Goal: Information Seeking & Learning: Learn about a topic

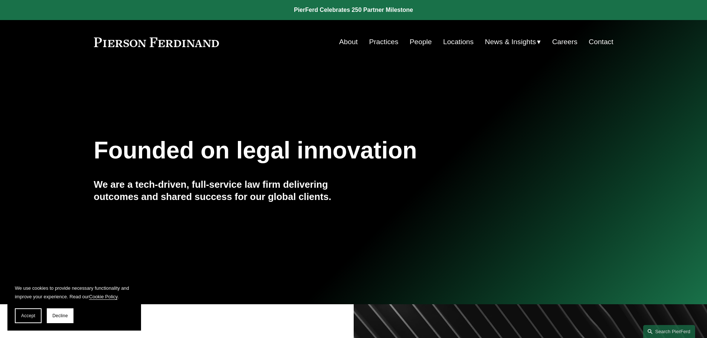
click at [451, 43] on link "Locations" at bounding box center [458, 42] width 30 height 14
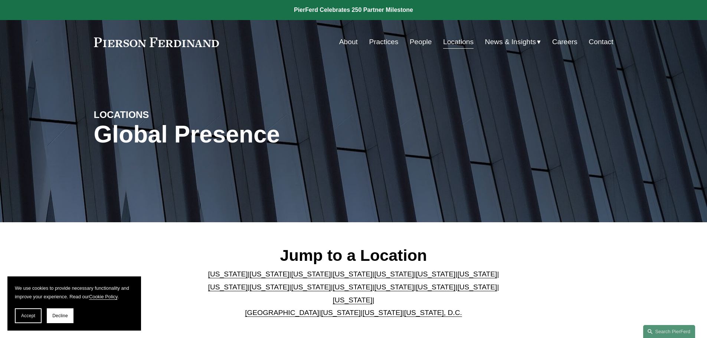
click at [416, 40] on link "People" at bounding box center [421, 42] width 22 height 14
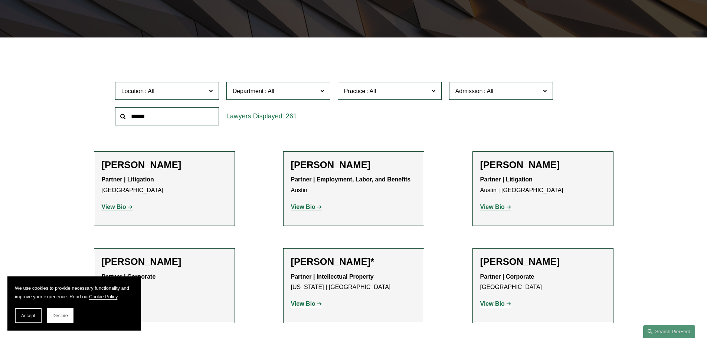
scroll to position [185, 0]
click at [521, 166] on h2 "[PERSON_NAME]" at bounding box center [542, 165] width 125 height 12
click at [497, 205] on strong "View Bio" at bounding box center [492, 206] width 25 height 6
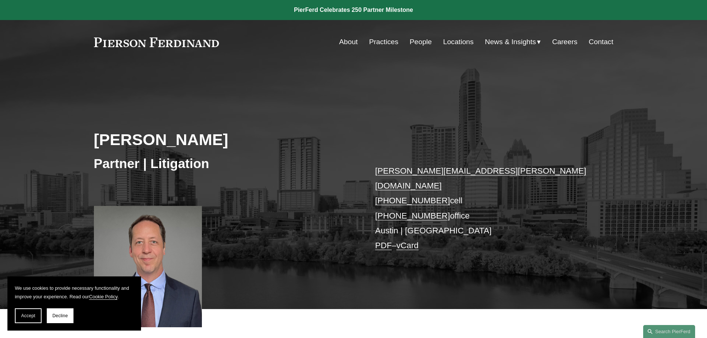
click at [417, 40] on link "People" at bounding box center [421, 42] width 22 height 14
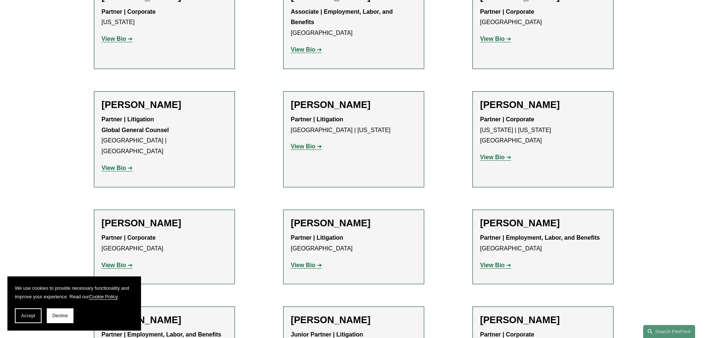
scroll to position [3786, 0]
click at [310, 262] on strong "View Bio" at bounding box center [303, 265] width 25 height 6
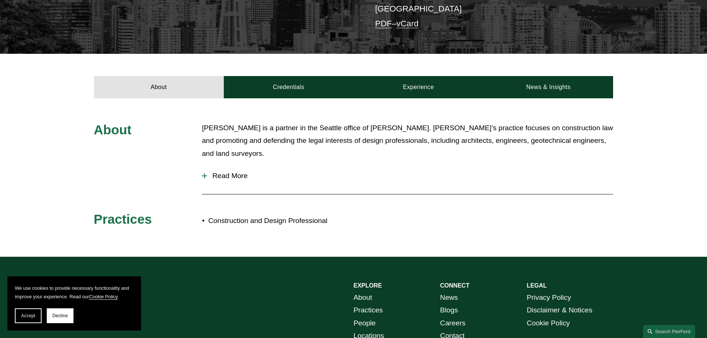
scroll to position [222, 0]
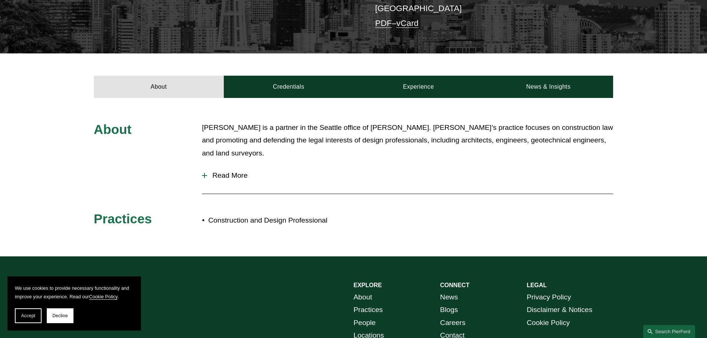
click at [224, 172] on span "Read More" at bounding box center [410, 176] width 406 height 8
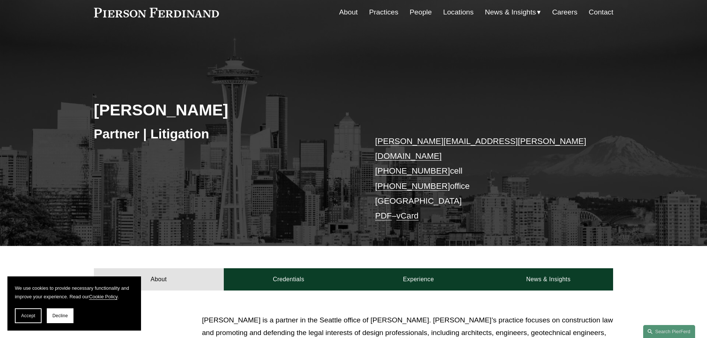
scroll to position [0, 0]
